Goal: Task Accomplishment & Management: Complete application form

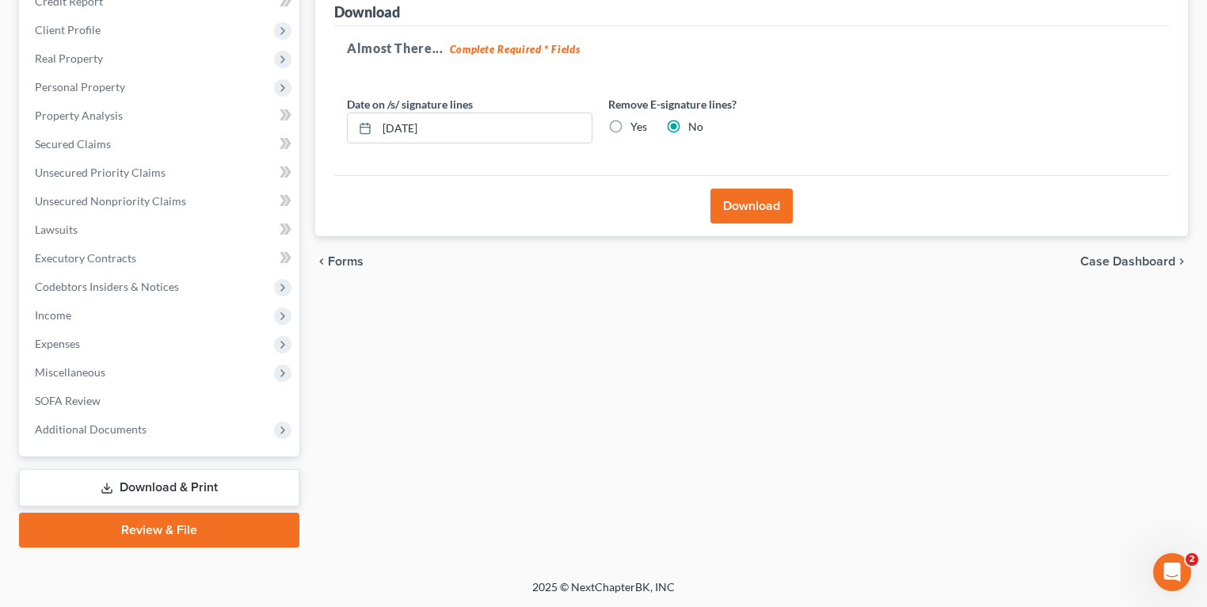
click at [142, 488] on link "Download & Print" at bounding box center [159, 487] width 280 height 37
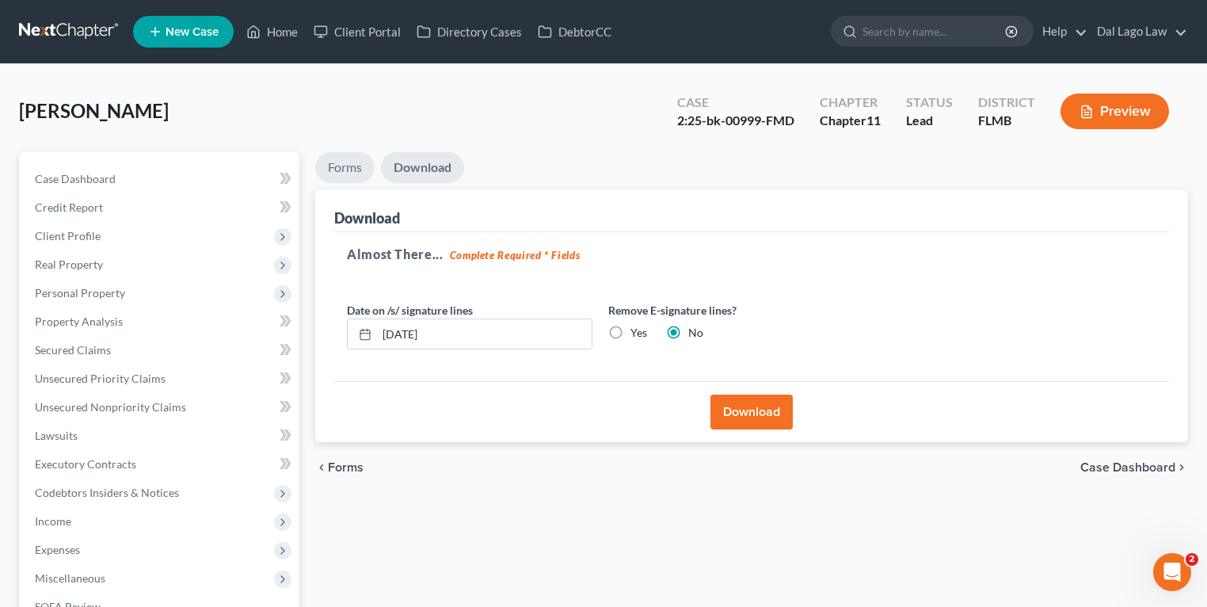
click at [348, 173] on link "Forms" at bounding box center [344, 167] width 59 height 31
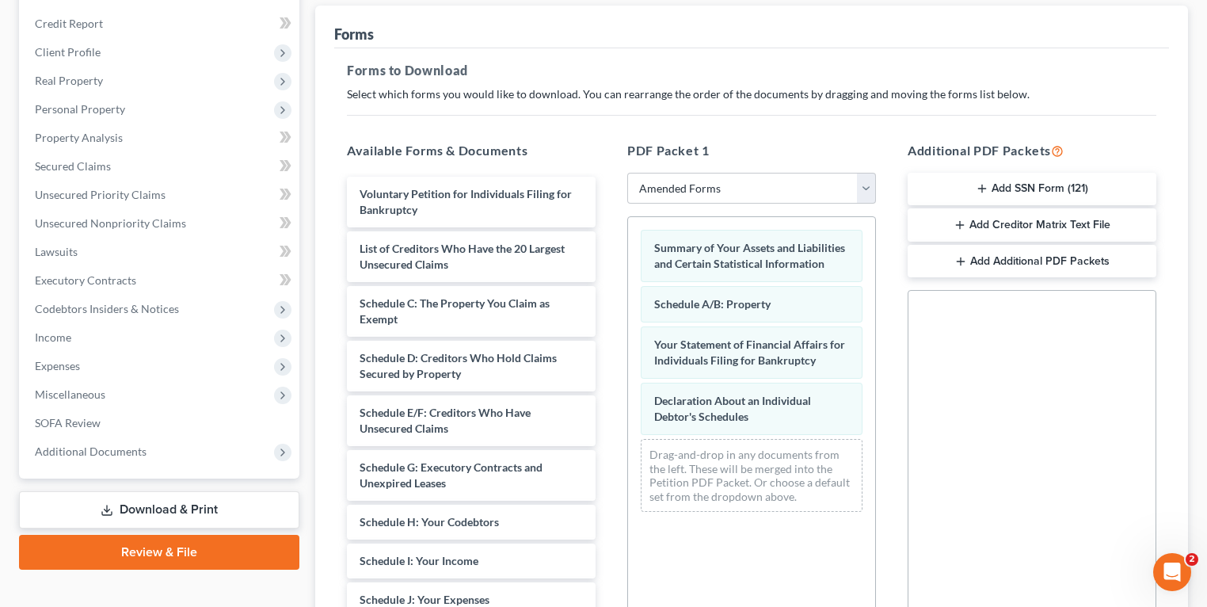
scroll to position [371, 0]
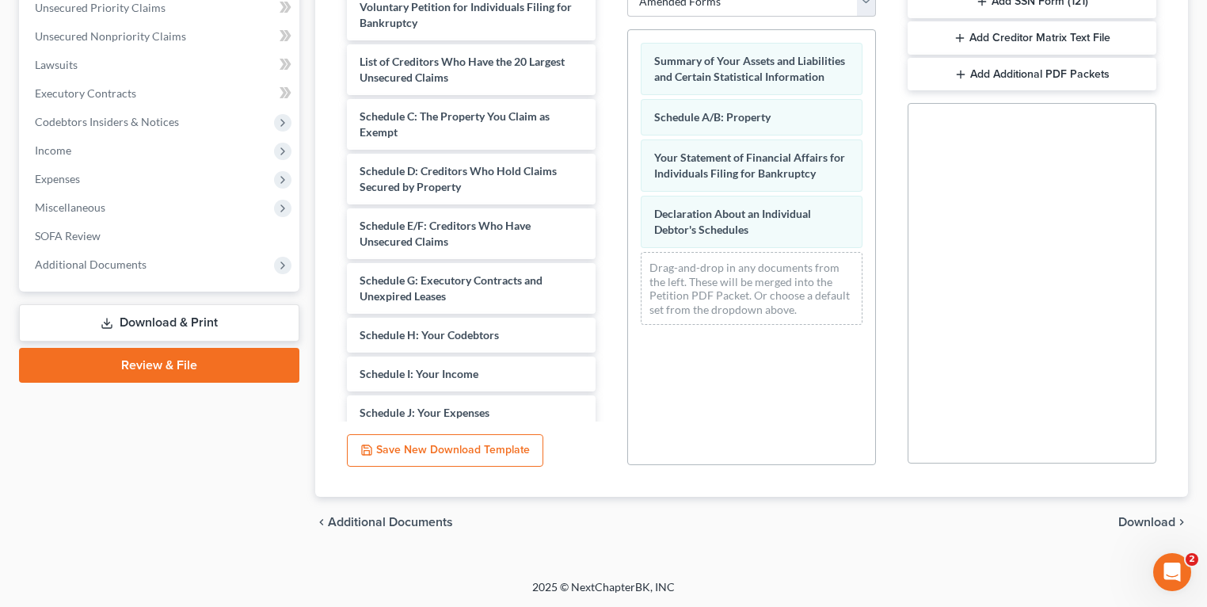
click at [1132, 518] on span "Download" at bounding box center [1147, 522] width 57 height 13
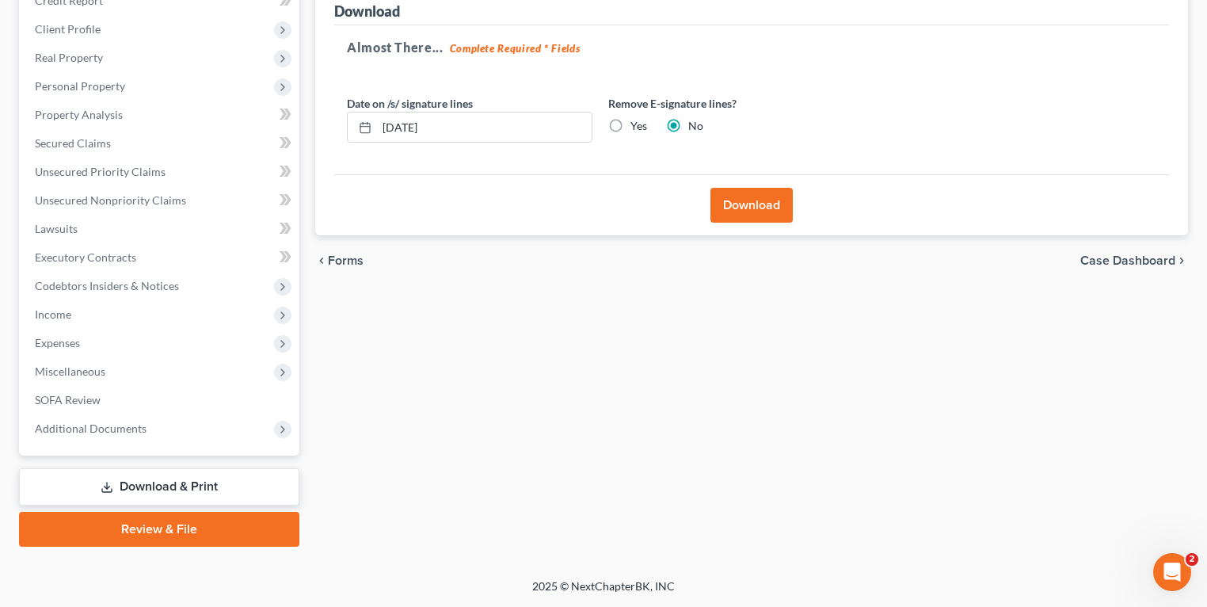
scroll to position [206, 0]
click at [767, 210] on button "Download" at bounding box center [752, 206] width 82 height 35
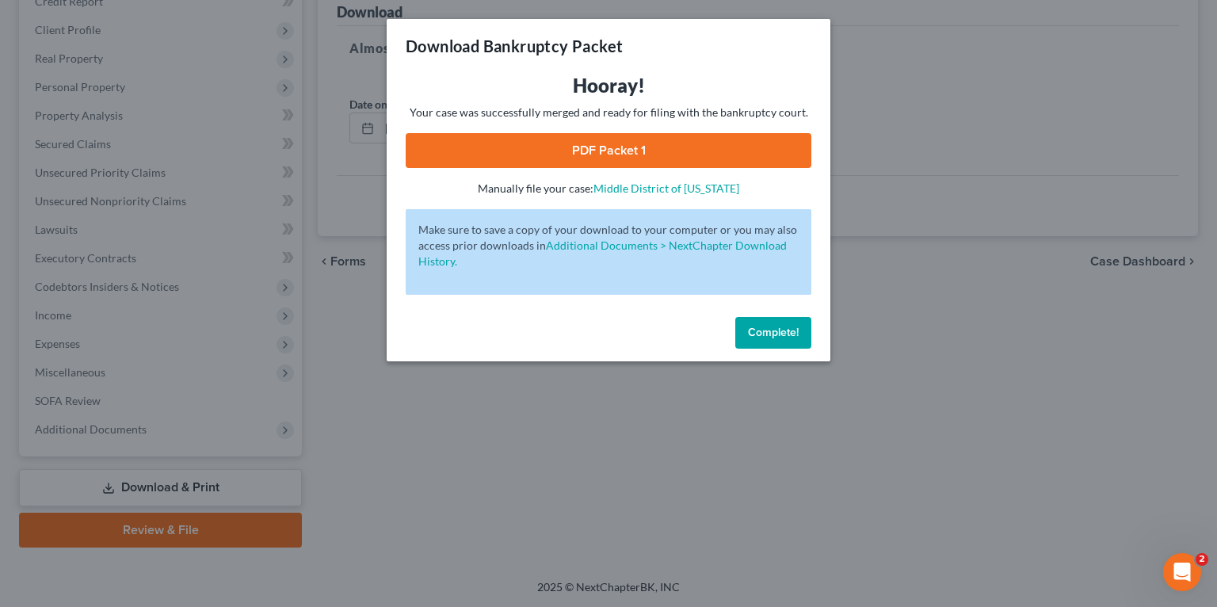
click at [650, 162] on link "PDF Packet 1" at bounding box center [609, 150] width 406 height 35
click at [757, 320] on button "Complete!" at bounding box center [773, 333] width 76 height 32
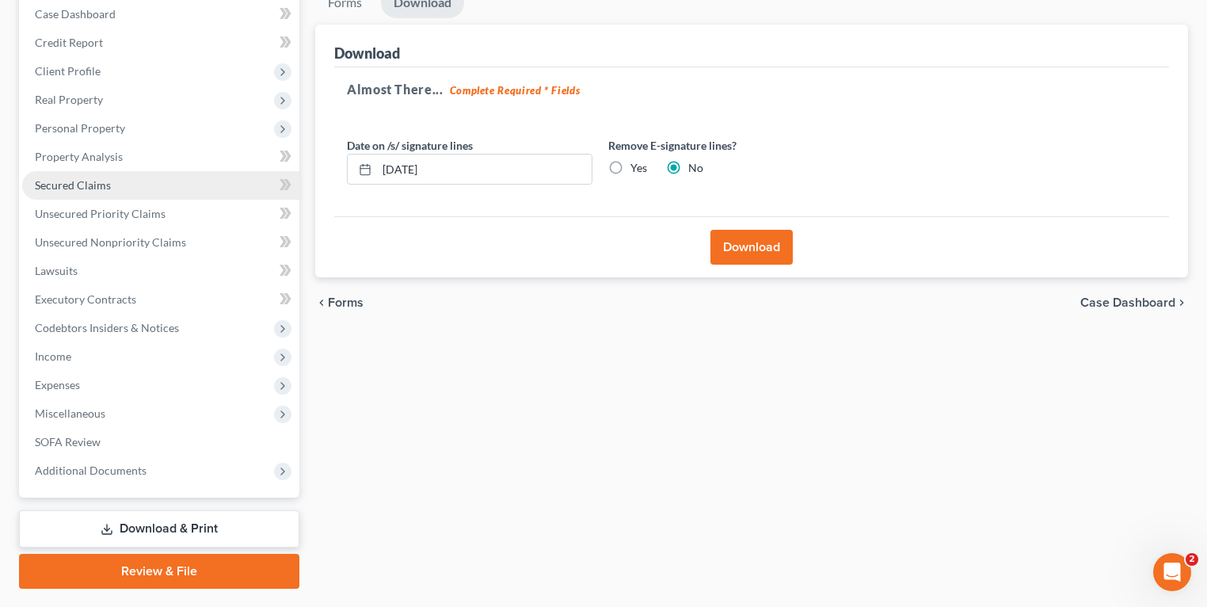
scroll to position [143, 0]
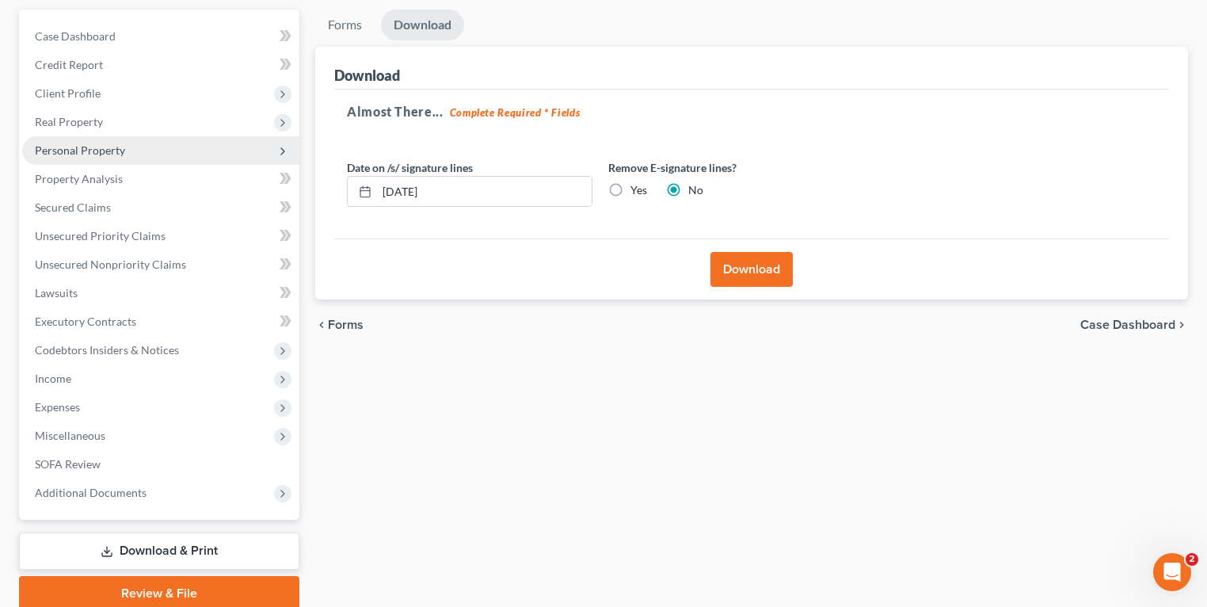
click at [115, 143] on span "Personal Property" at bounding box center [80, 149] width 90 height 13
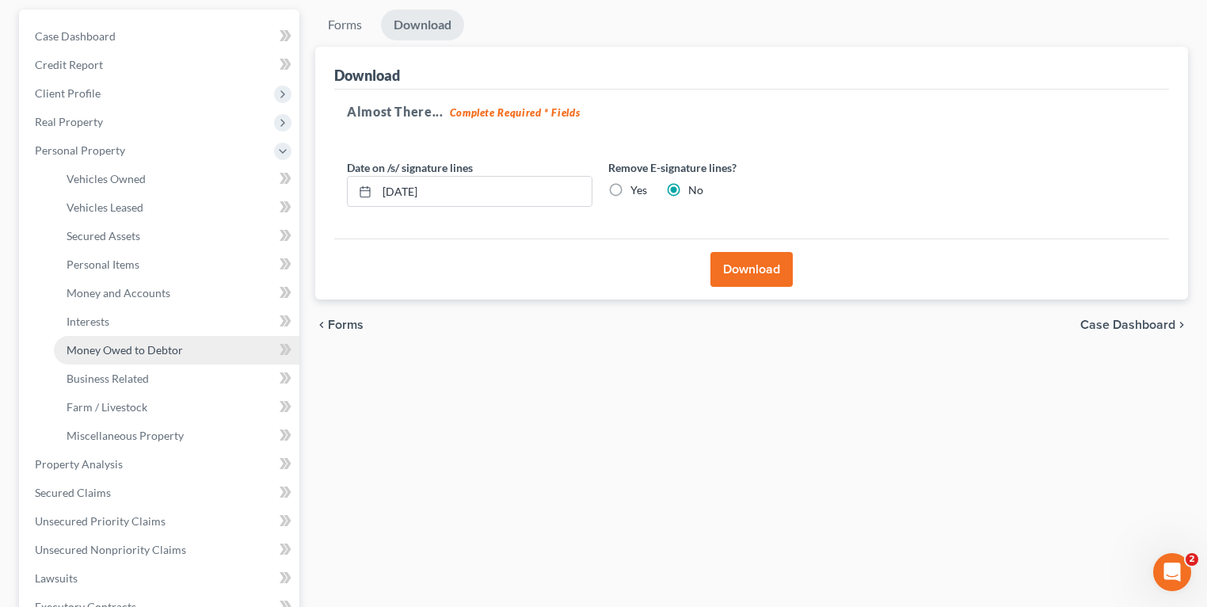
click at [158, 343] on span "Money Owed to Debtor" at bounding box center [125, 349] width 116 height 13
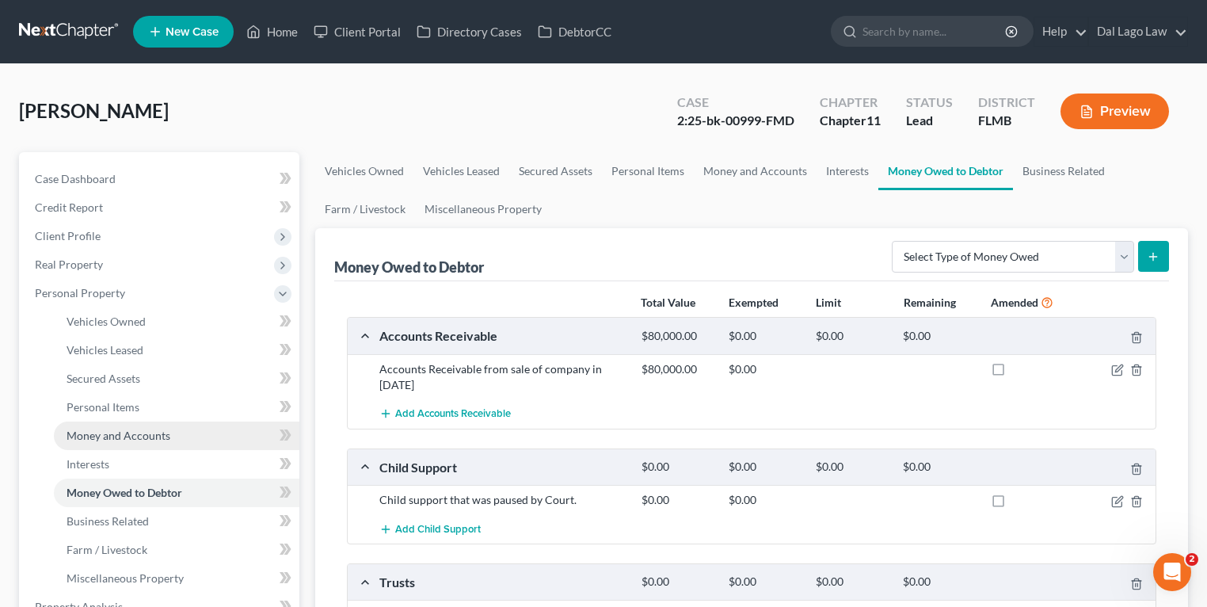
click at [158, 435] on span "Money and Accounts" at bounding box center [119, 435] width 104 height 13
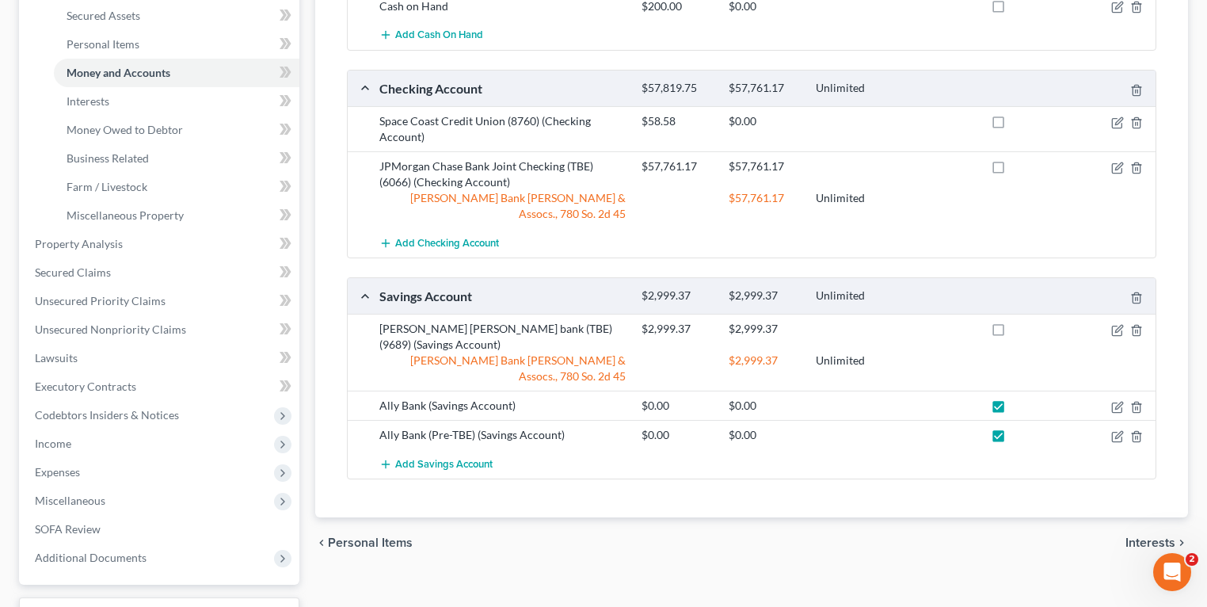
scroll to position [380, 0]
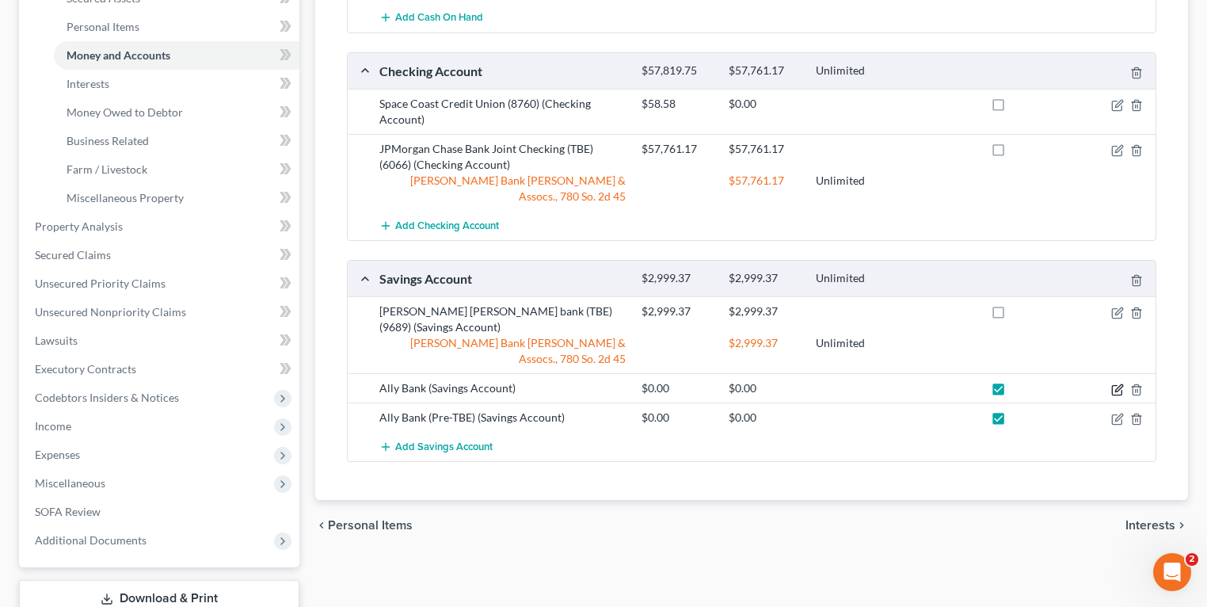
click at [1122, 386] on icon "button" at bounding box center [1117, 391] width 10 height 10
select select "39"
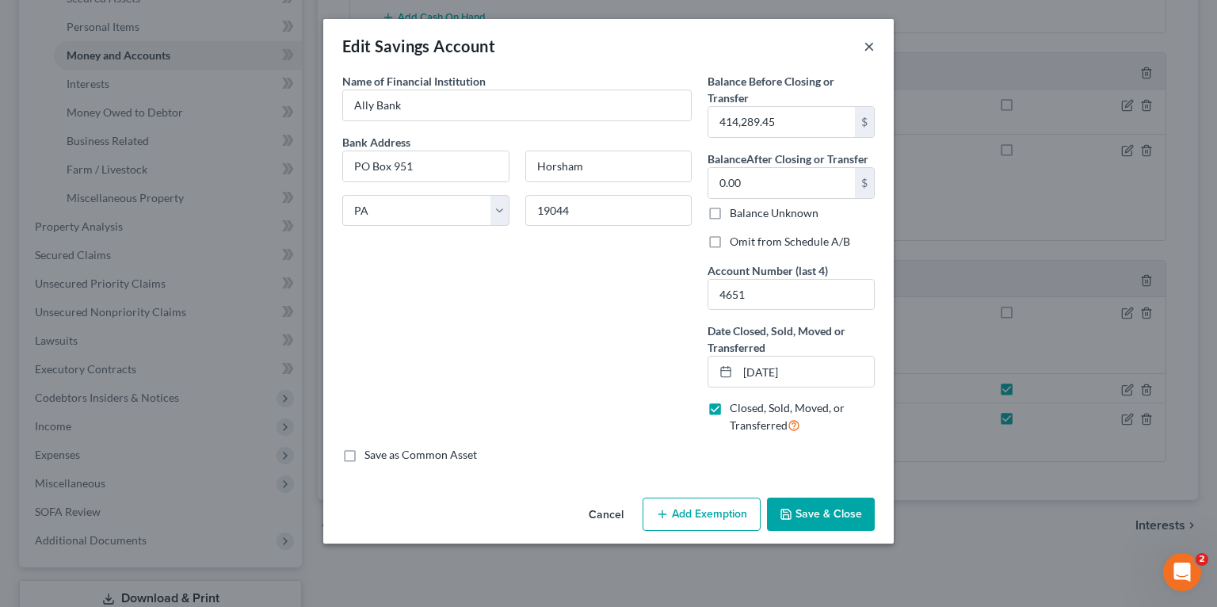
click at [870, 48] on button "×" at bounding box center [868, 45] width 11 height 19
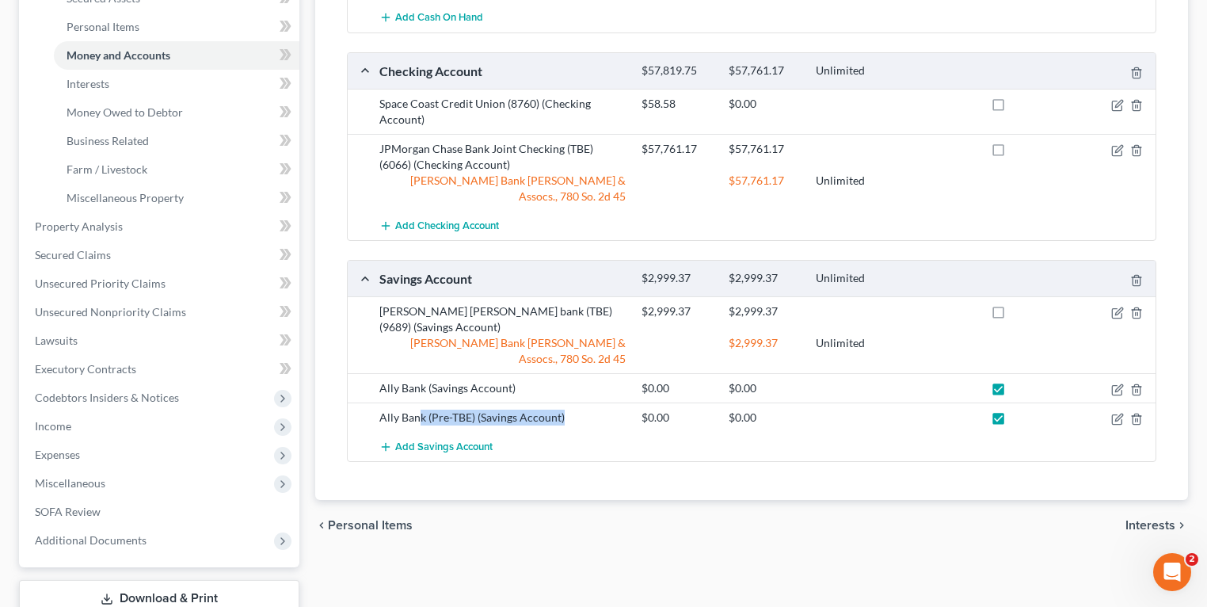
drag, startPoint x: 421, startPoint y: 384, endPoint x: 608, endPoint y: 390, distance: 187.0
click at [608, 410] on div "Ally Bank (Pre-TBE) (Savings Account)" at bounding box center [503, 418] width 262 height 16
drag, startPoint x: 608, startPoint y: 390, endPoint x: 520, endPoint y: 383, distance: 89.0
click at [520, 410] on div "Ally Bank (Pre-TBE) (Savings Account)" at bounding box center [503, 418] width 262 height 16
click at [1111, 383] on icon "button" at bounding box center [1117, 389] width 13 height 13
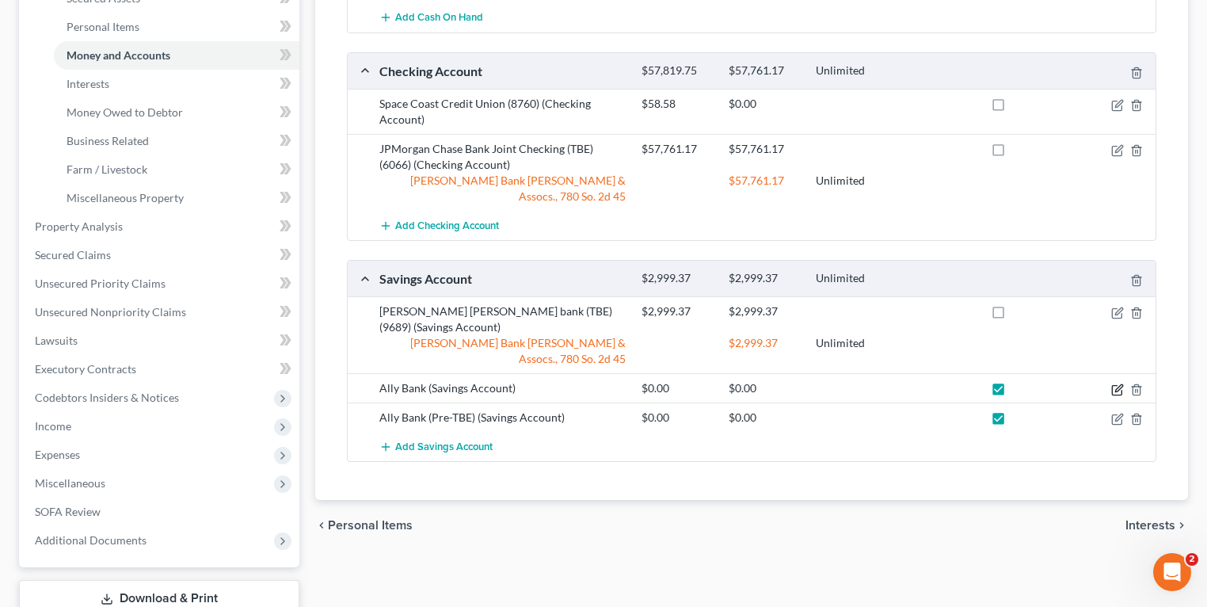
select select "39"
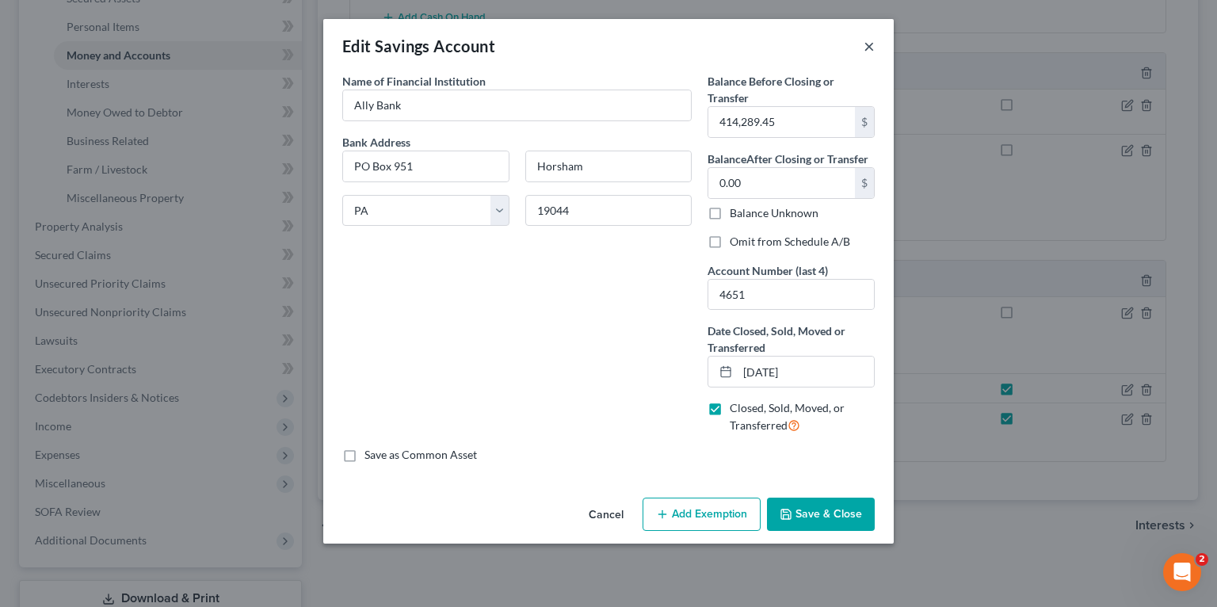
click at [868, 51] on button "×" at bounding box center [868, 45] width 11 height 19
